Goal: Find specific page/section: Find specific page/section

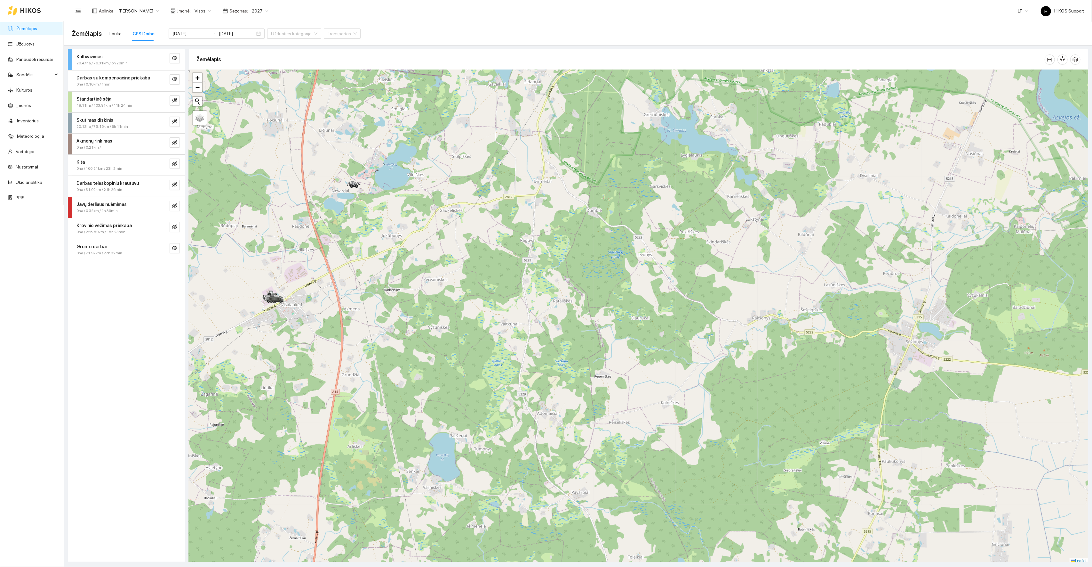
scroll to position [2, 0]
click at [145, 6] on span "[PERSON_NAME]" at bounding box center [138, 11] width 41 height 10
click at [26, 28] on link "Žemėlapis" at bounding box center [26, 28] width 21 height 5
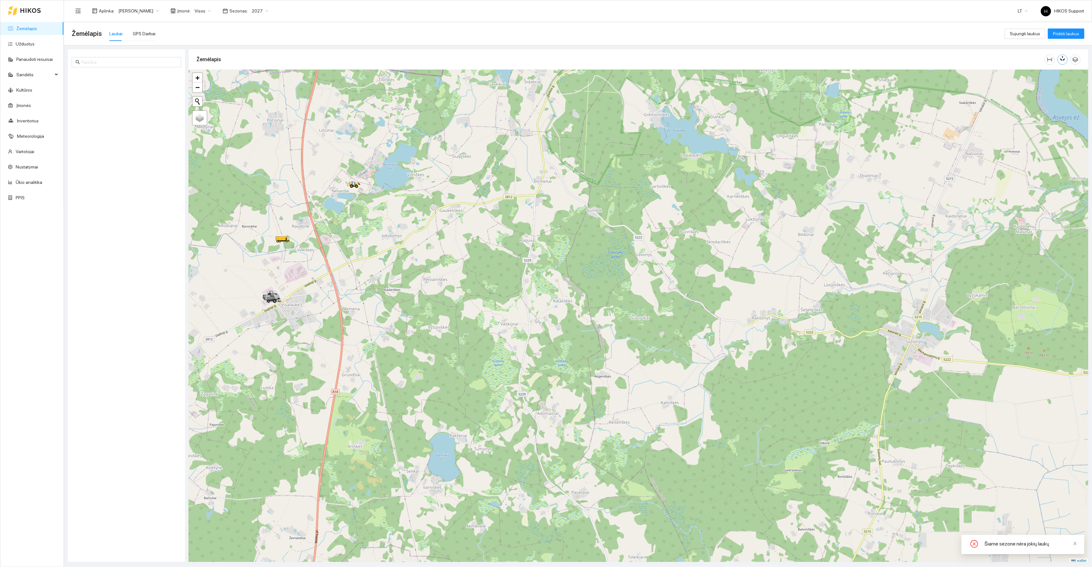
click at [1064, 60] on icon "button" at bounding box center [1064, 58] width 4 height 5
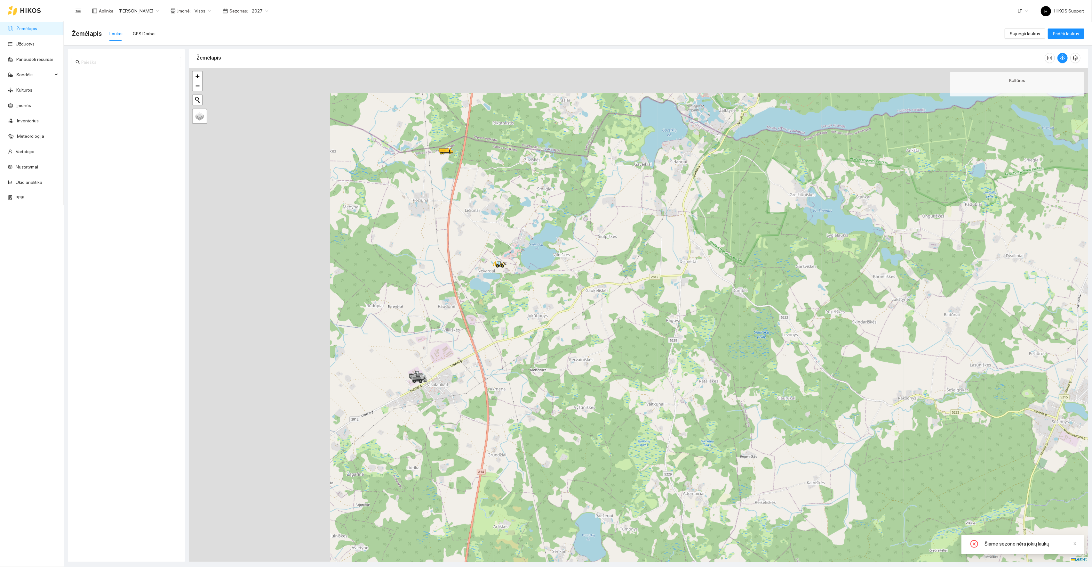
drag, startPoint x: 413, startPoint y: 186, endPoint x: 564, endPoint y: 270, distance: 172.8
click at [565, 270] on div at bounding box center [639, 315] width 900 height 494
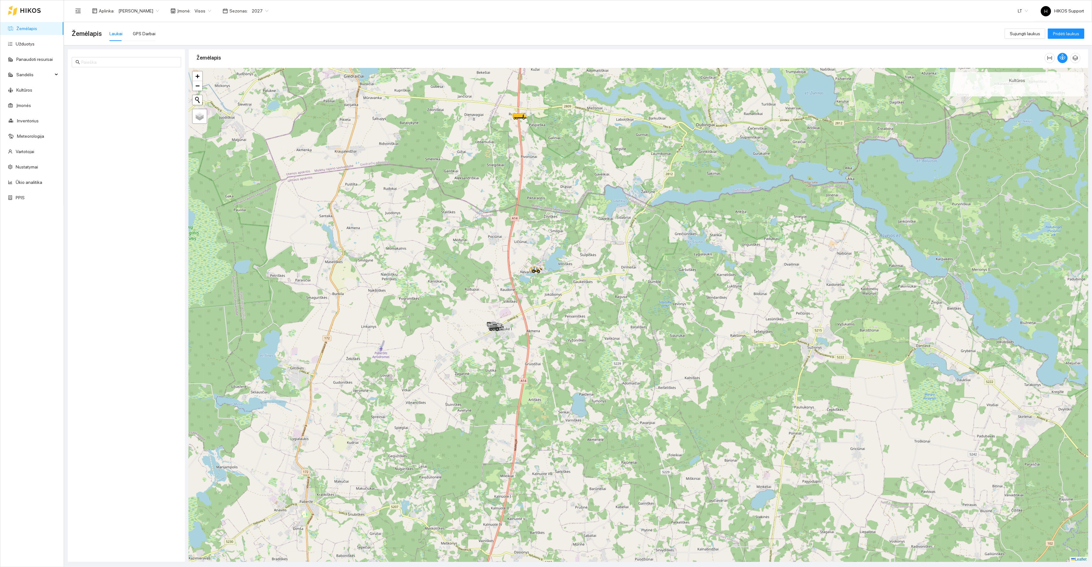
click at [254, 6] on span "2027" at bounding box center [260, 11] width 17 height 10
click at [257, 76] on div "2025" at bounding box center [255, 74] width 17 height 7
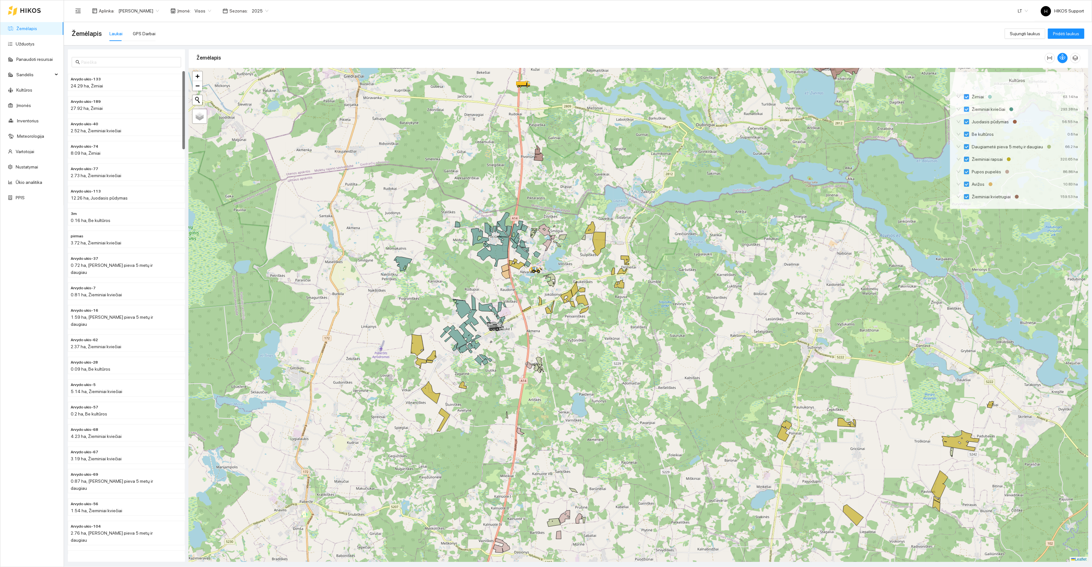
click at [260, 8] on span "2025" at bounding box center [260, 11] width 17 height 10
click at [255, 85] on div "2026" at bounding box center [255, 85] width 17 height 7
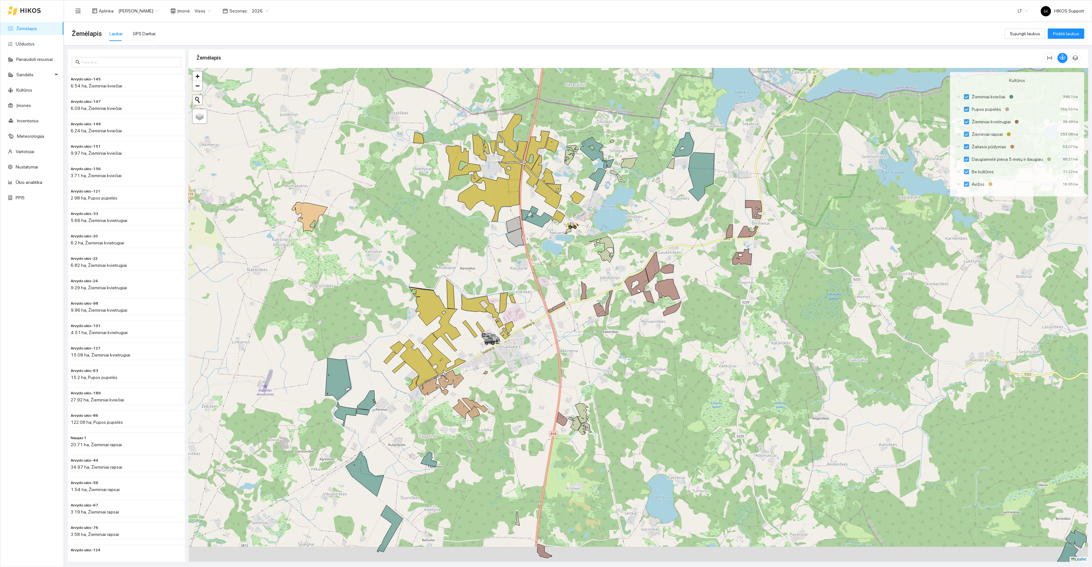
drag, startPoint x: 464, startPoint y: 397, endPoint x: 505, endPoint y: 360, distance: 54.6
click at [505, 360] on div at bounding box center [639, 315] width 900 height 494
